Goal: Task Accomplishment & Management: Manage account settings

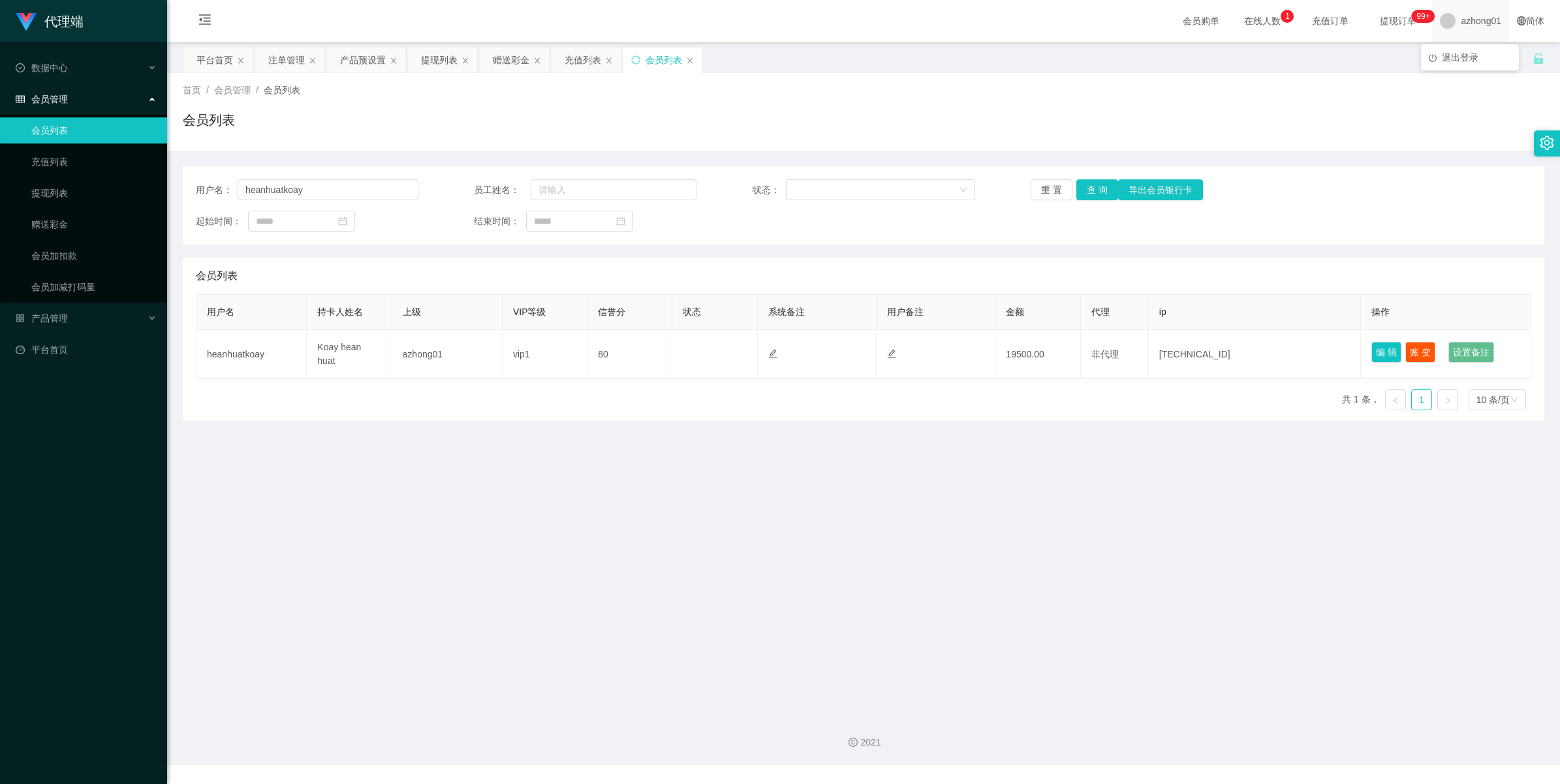
click at [1482, 25] on span "azhong01" at bounding box center [1480, 21] width 40 height 42
click at [1469, 56] on span "退出登录" at bounding box center [1460, 58] width 37 height 11
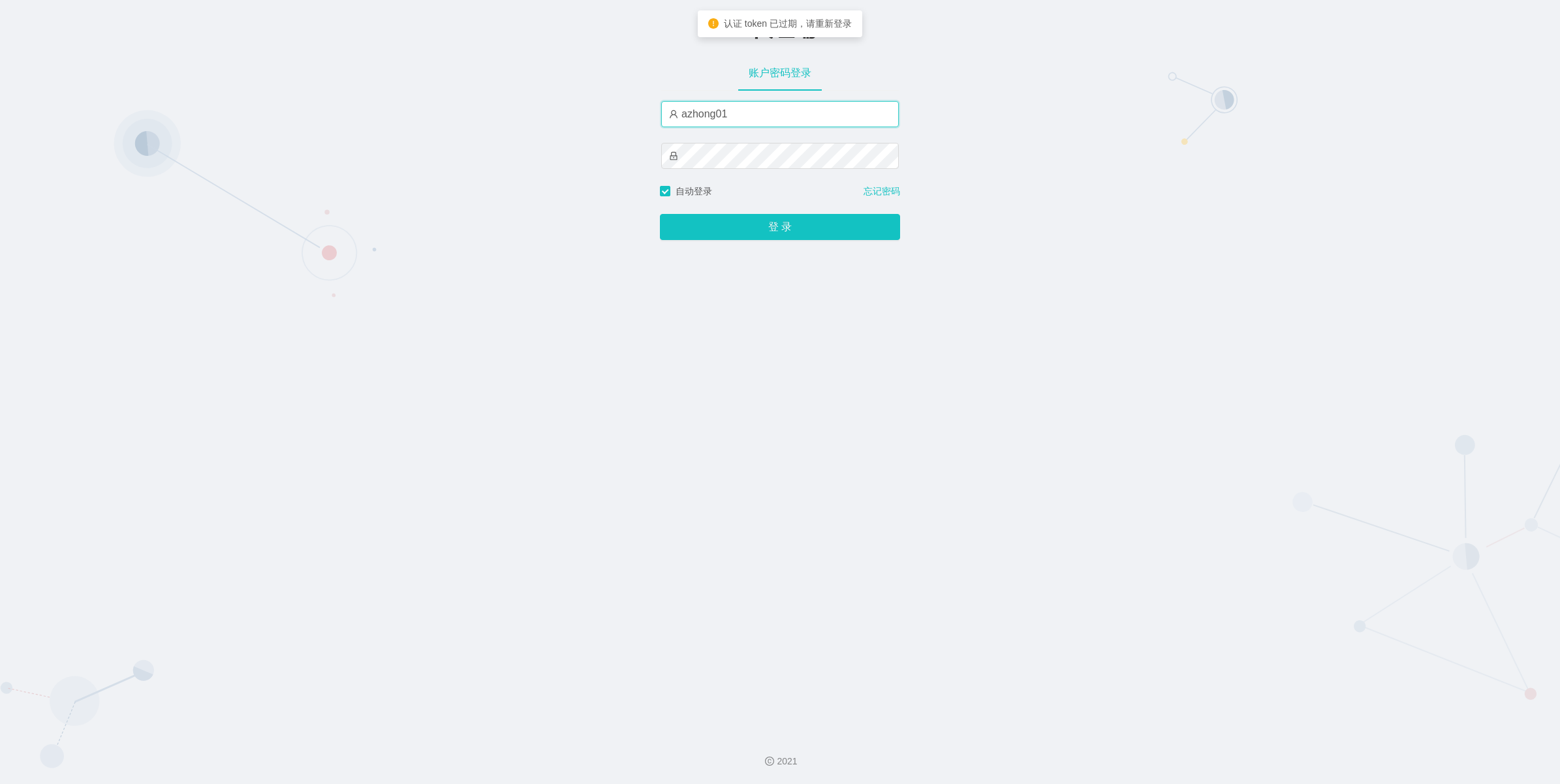
click at [821, 122] on input "azhong01" at bounding box center [780, 114] width 237 height 26
click at [754, 112] on input "xiaowei02" at bounding box center [780, 114] width 237 height 26
type input "xiaowei01"
click at [1221, 150] on div "-代理端 账户密码登录 xiaowei01 自动登录 忘记密码 登 录" at bounding box center [780, 362] width 1560 height 724
click at [764, 224] on button "登 录" at bounding box center [780, 227] width 240 height 26
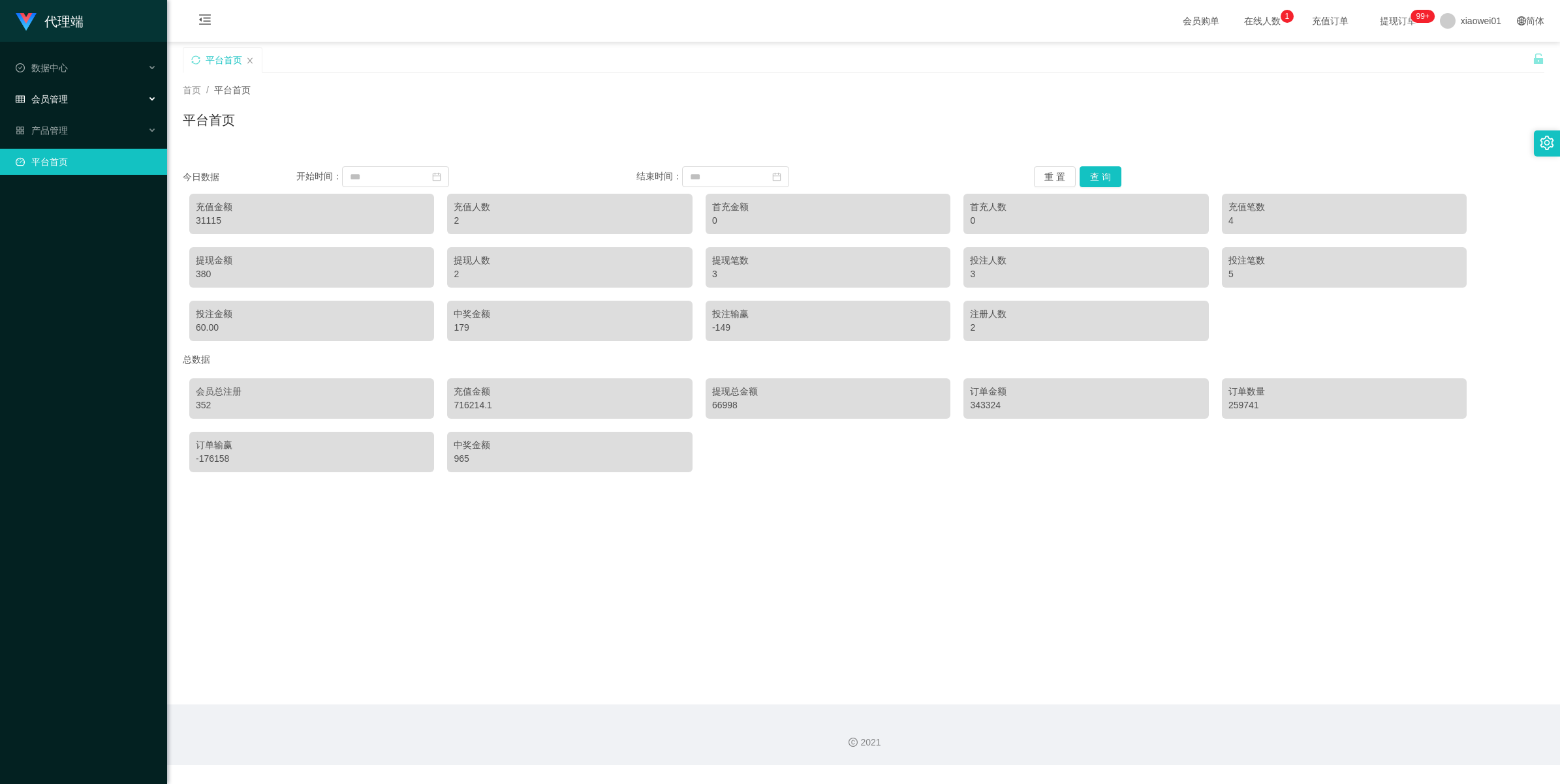
click at [71, 86] on div "会员管理" at bounding box center [84, 99] width 167 height 26
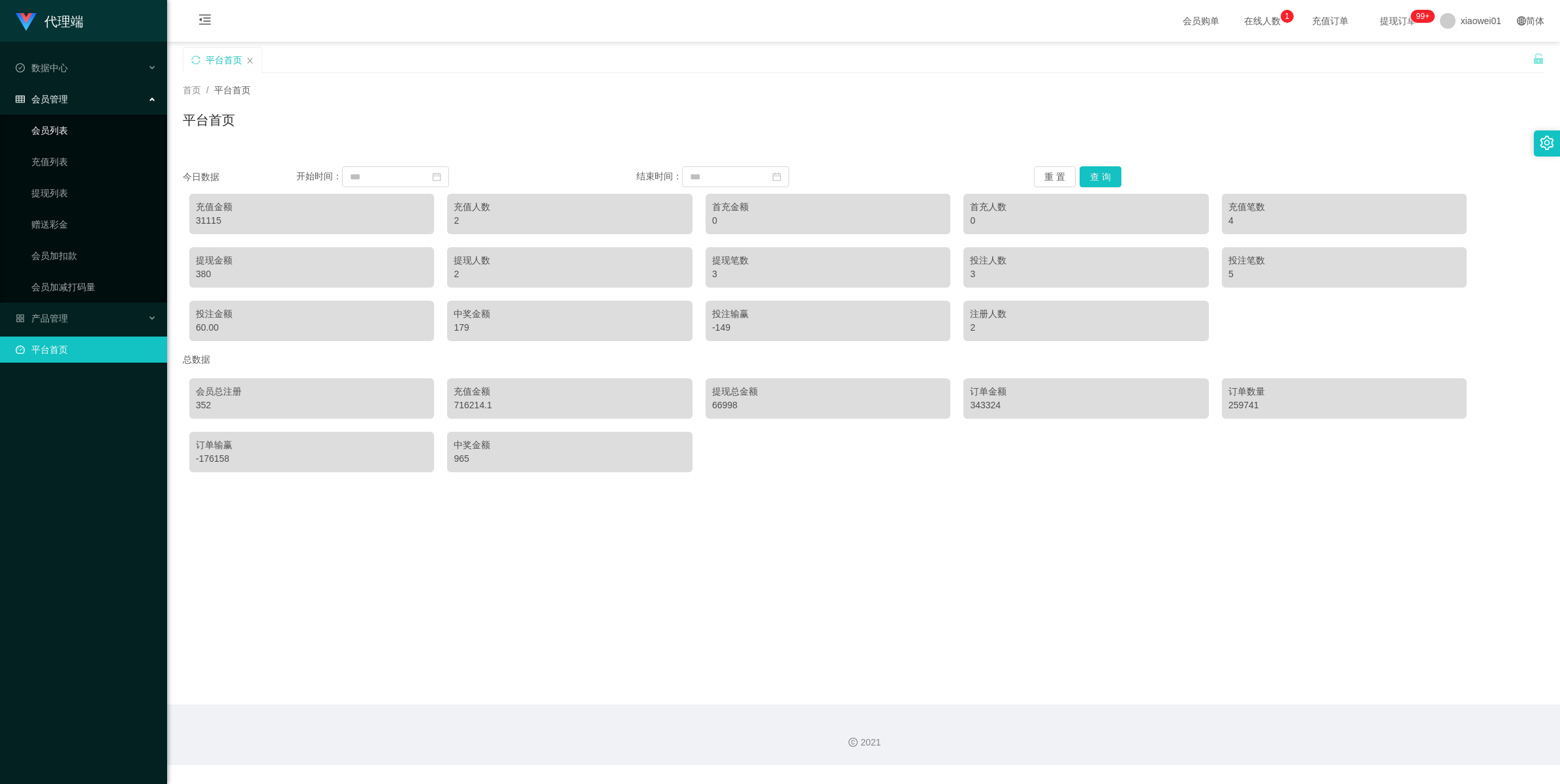
click at [43, 139] on link "会员列表" at bounding box center [94, 130] width 125 height 26
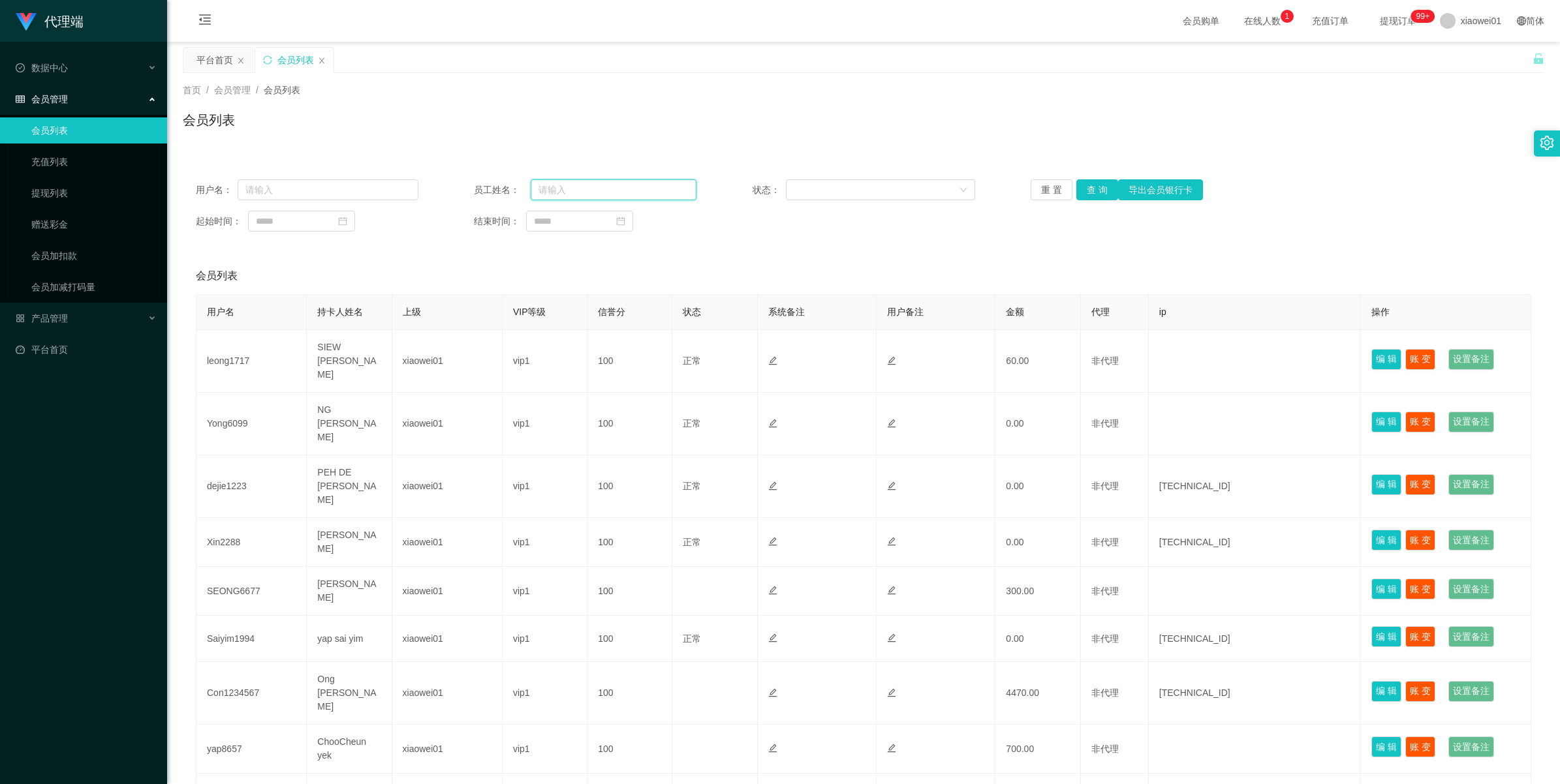
click at [601, 191] on input "text" at bounding box center [614, 189] width 166 height 21
click at [352, 186] on input "text" at bounding box center [328, 189] width 181 height 21
paste input "sharon8821"
type input "sharon8821"
click at [1095, 186] on button "查 询" at bounding box center [1097, 189] width 42 height 21
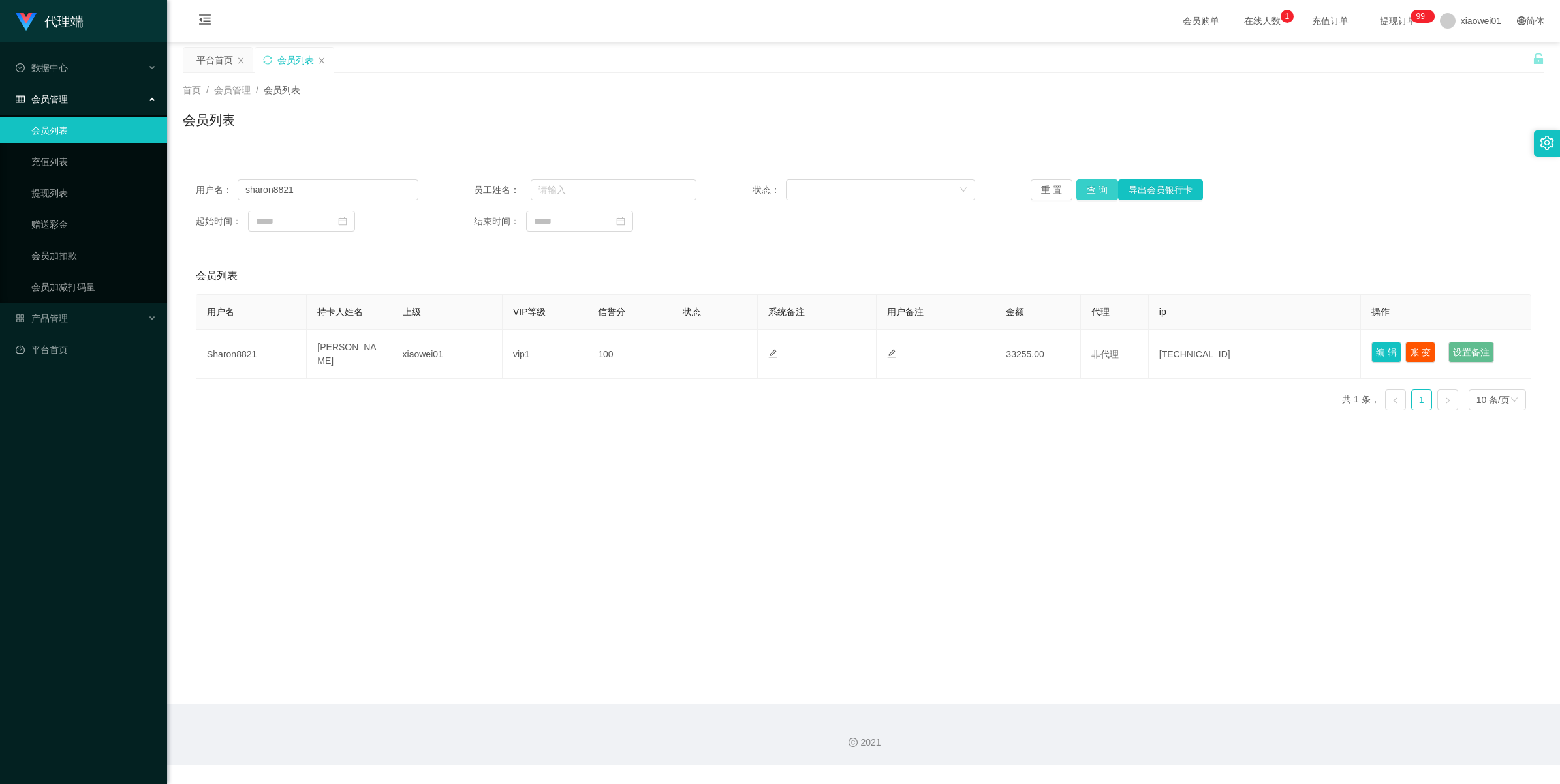
click at [1095, 186] on button "查 询" at bounding box center [1097, 189] width 42 height 21
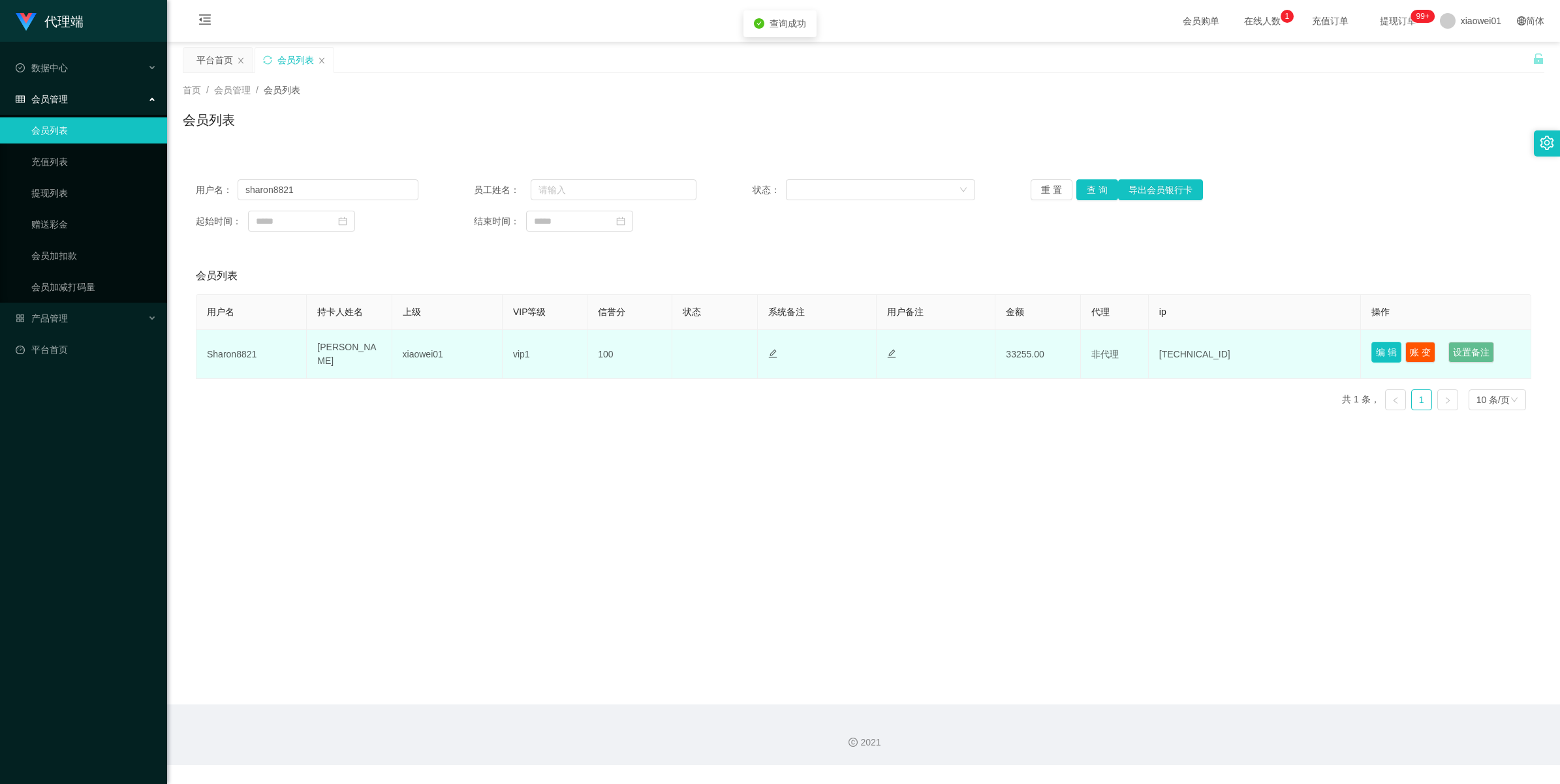
click at [1384, 354] on button "编 辑" at bounding box center [1386, 352] width 30 height 21
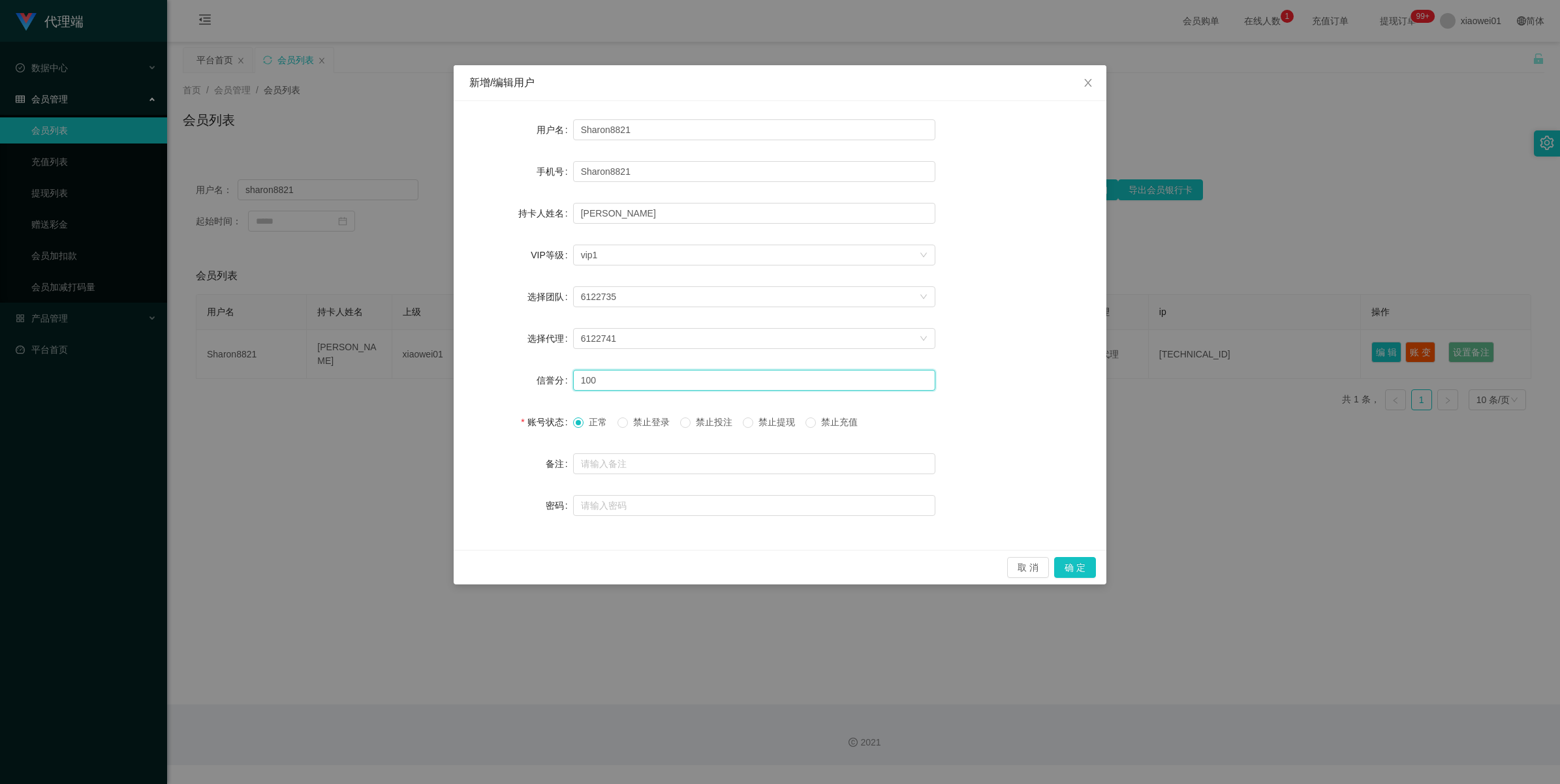
click at [625, 389] on input "100" at bounding box center [754, 380] width 362 height 21
type input "1"
type input "80"
click at [1071, 565] on button "确 定" at bounding box center [1075, 567] width 42 height 21
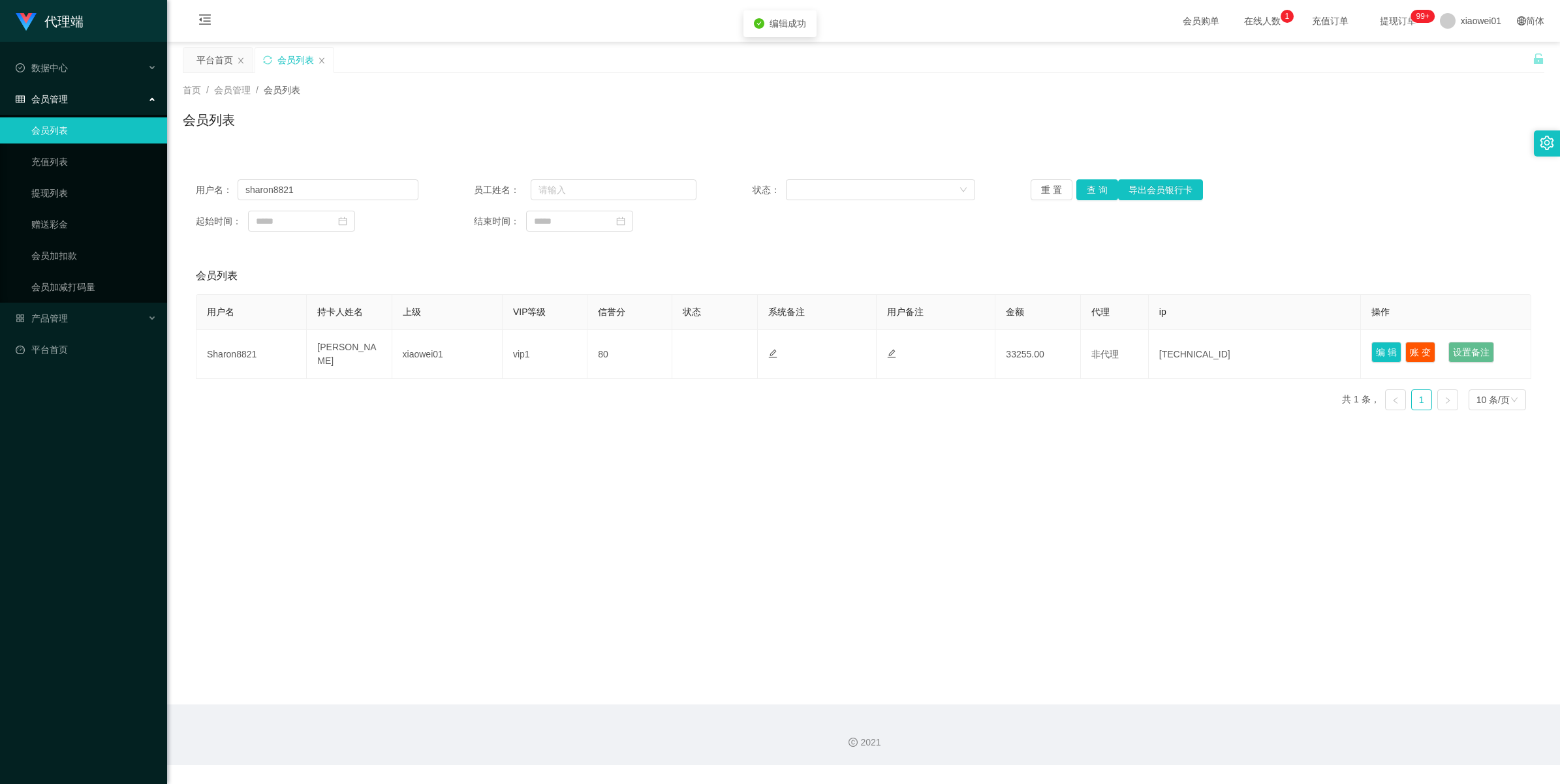
click at [1192, 470] on main "关闭左侧 关闭右侧 关闭其它 刷新页面 平台首页 会员列表 首页 / 会员管理 / 会员列表 / 会员列表 用户名： sharon8821 员工姓名： 状态：…" at bounding box center [863, 373] width 1393 height 663
